Goal: Entertainment & Leisure: Consume media (video, audio)

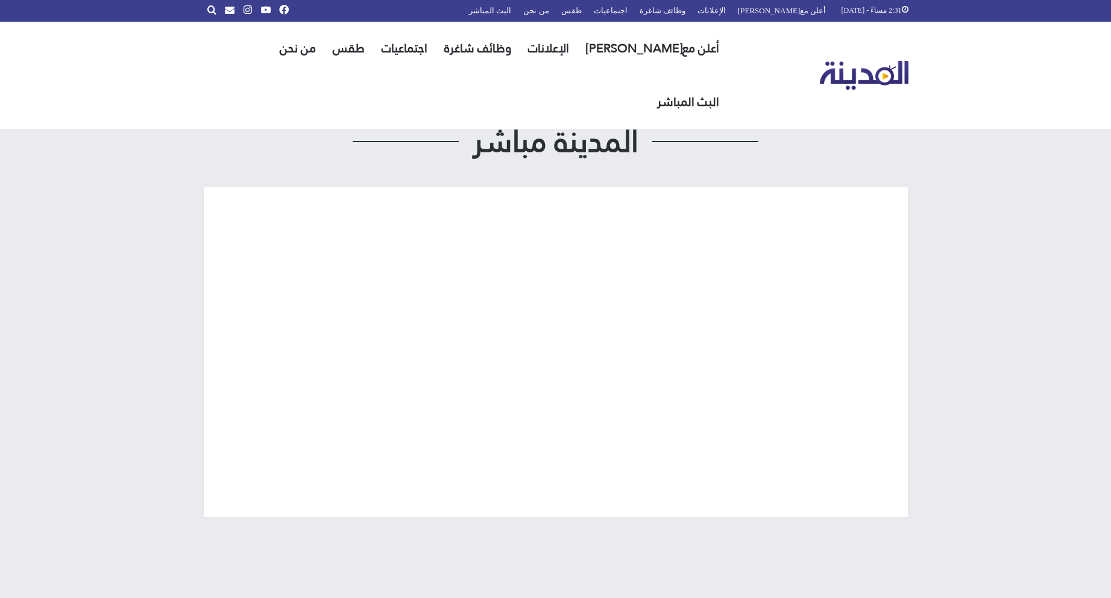
drag, startPoint x: 102, startPoint y: 219, endPoint x: 131, endPoint y: 194, distance: 37.6
click at [108, 207] on div "2:31 مساءً - 09/10/2025 أعلن معنا الإعلانات وظائف شاغرة اجتماعيات طقس من نحن ال…" at bounding box center [555, 331] width 1111 height 662
click at [648, 75] on link "البث المباشر" at bounding box center [687, 102] width 79 height 54
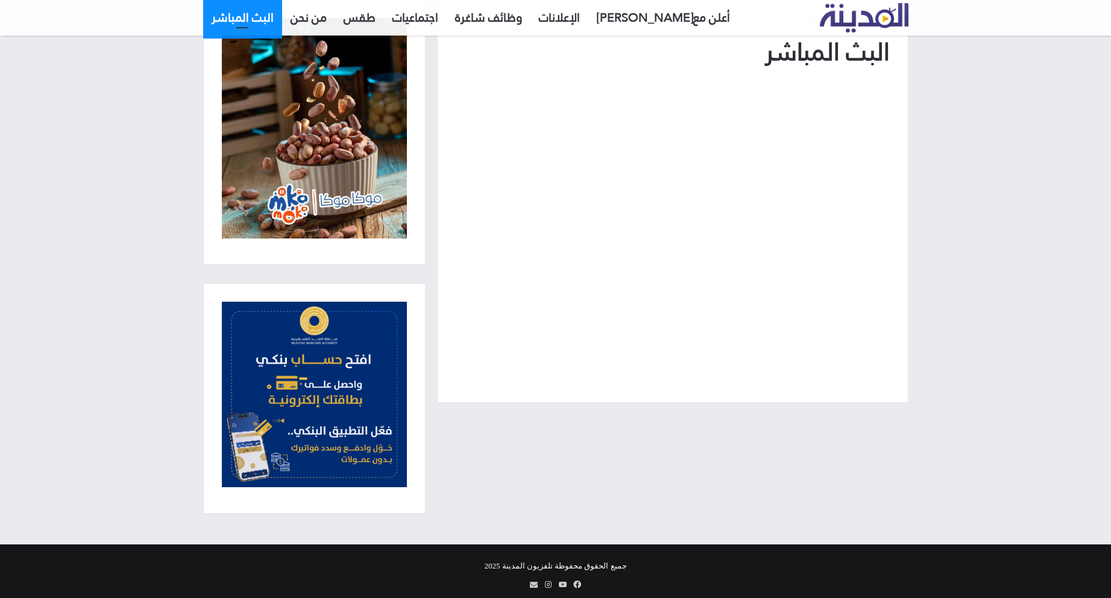
scroll to position [111, 0]
